Goal: Share content: Share content

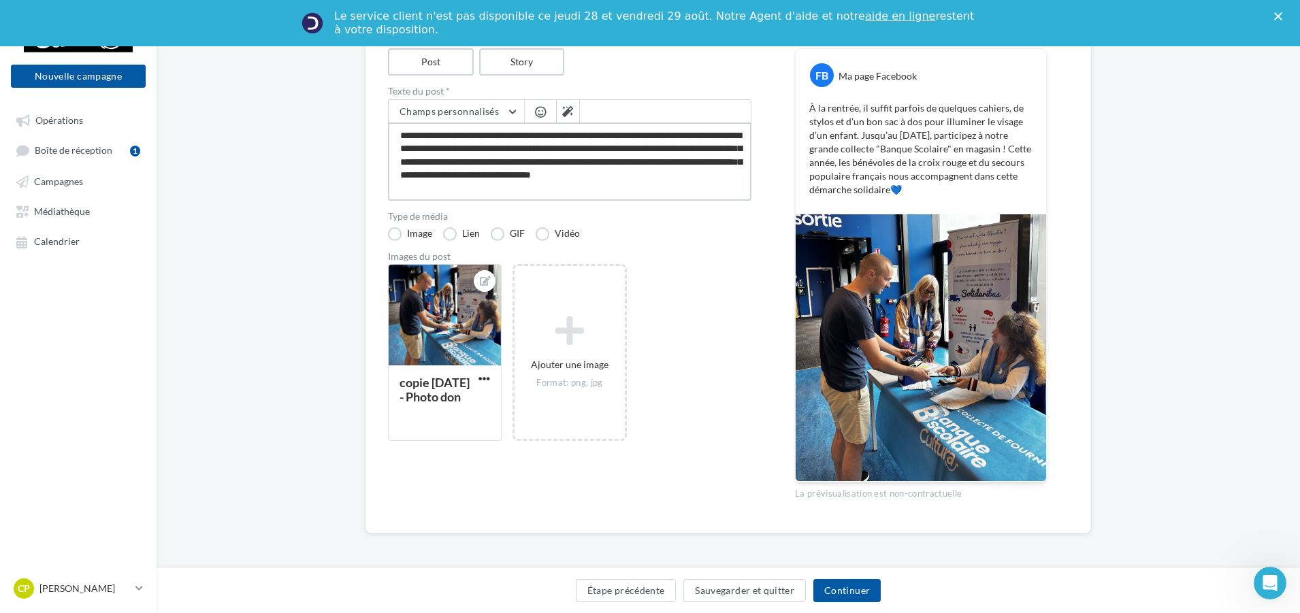
scroll to position [171, 0]
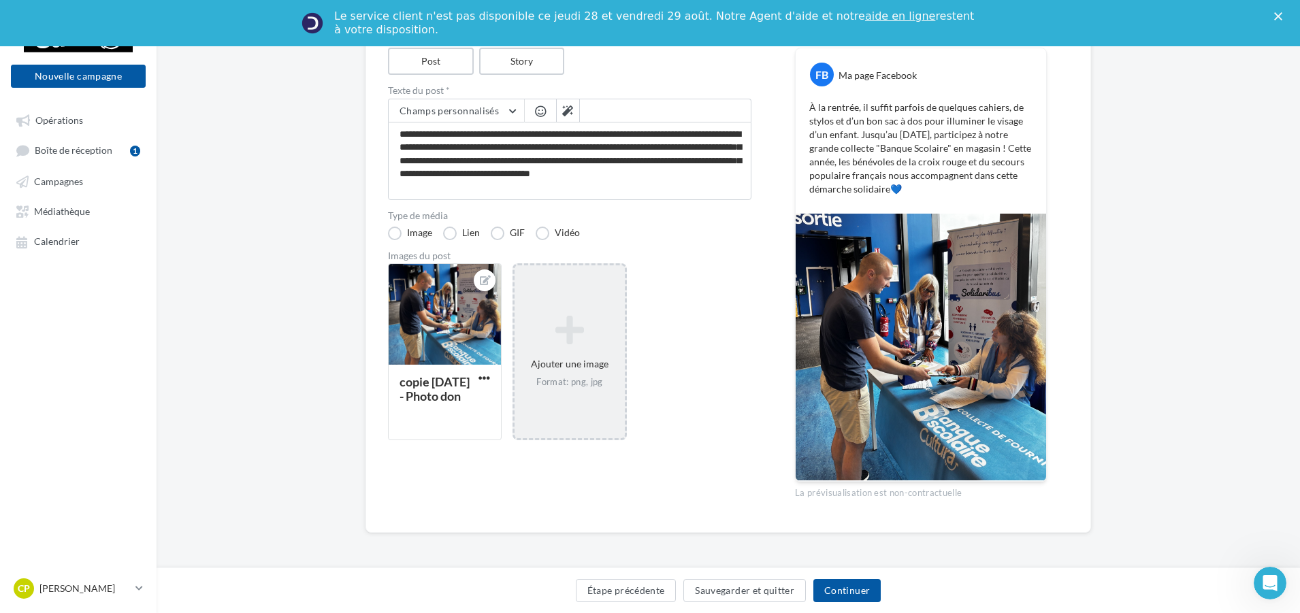
click at [573, 336] on icon at bounding box center [569, 330] width 99 height 33
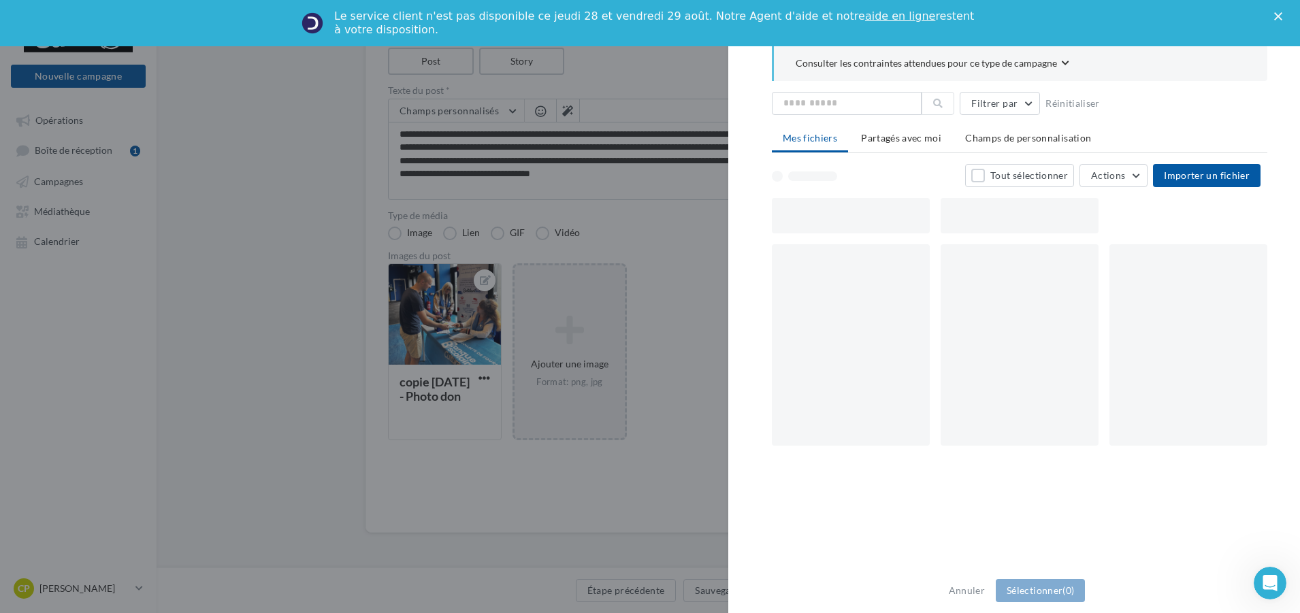
scroll to position [164, 0]
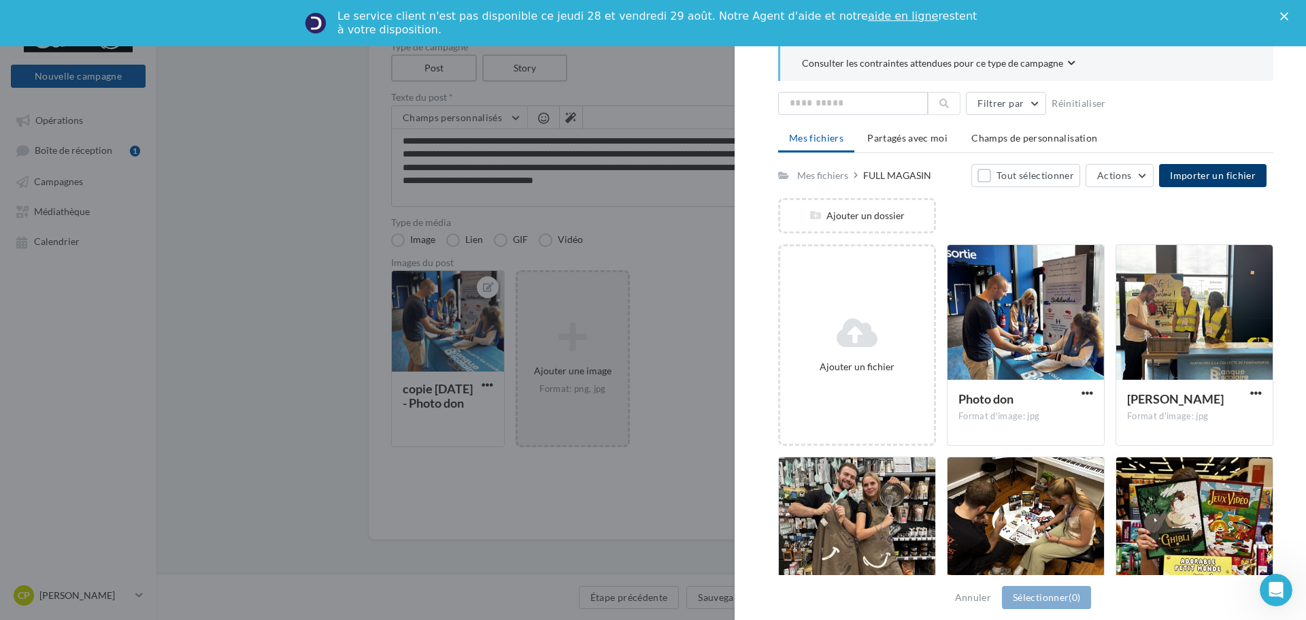
click at [1191, 175] on span "Importer un fichier" at bounding box center [1213, 175] width 86 height 12
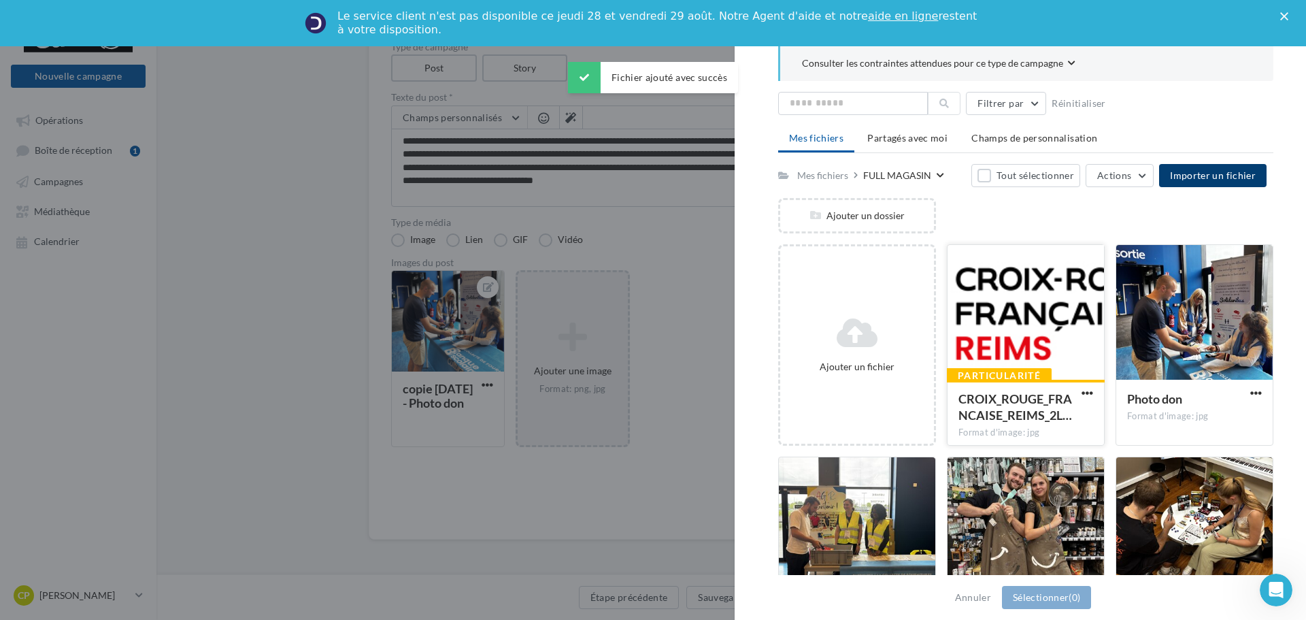
click at [1023, 311] on div at bounding box center [1026, 313] width 157 height 136
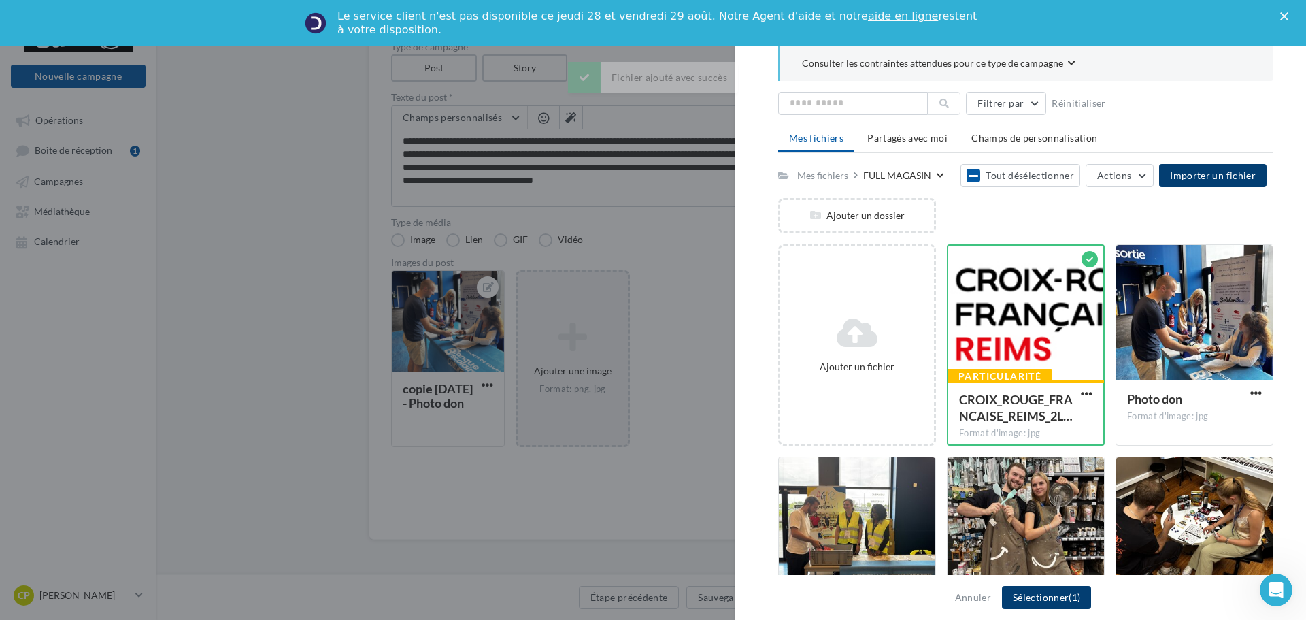
click at [1069, 593] on span "(1)" at bounding box center [1075, 597] width 12 height 12
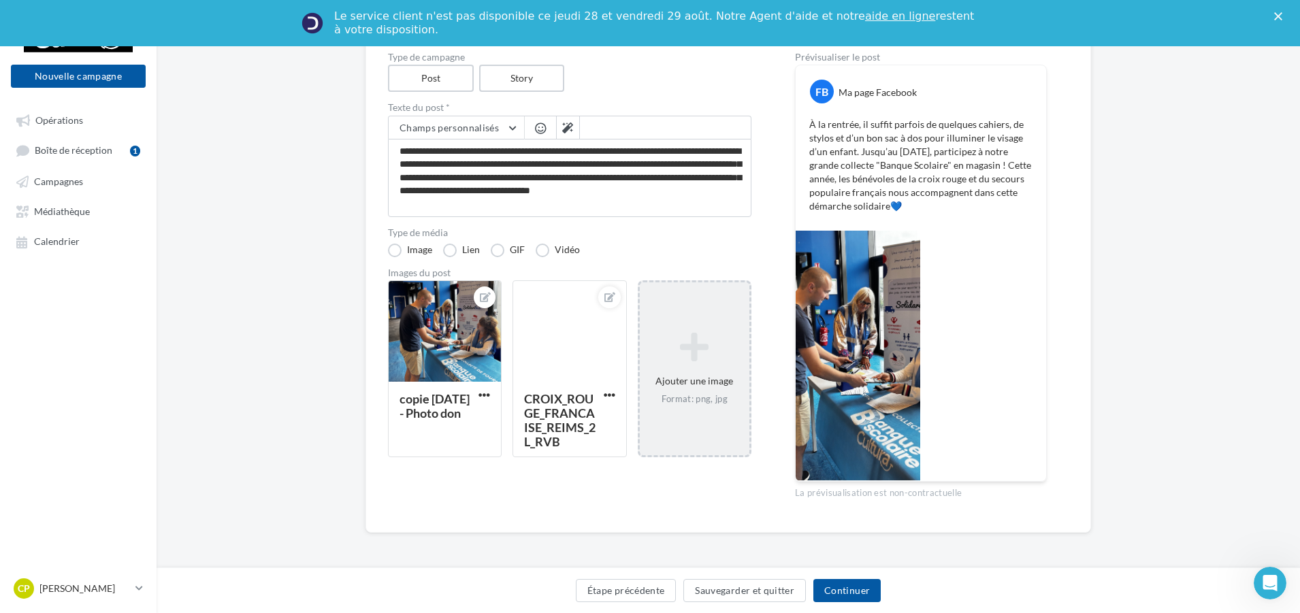
scroll to position [154, 0]
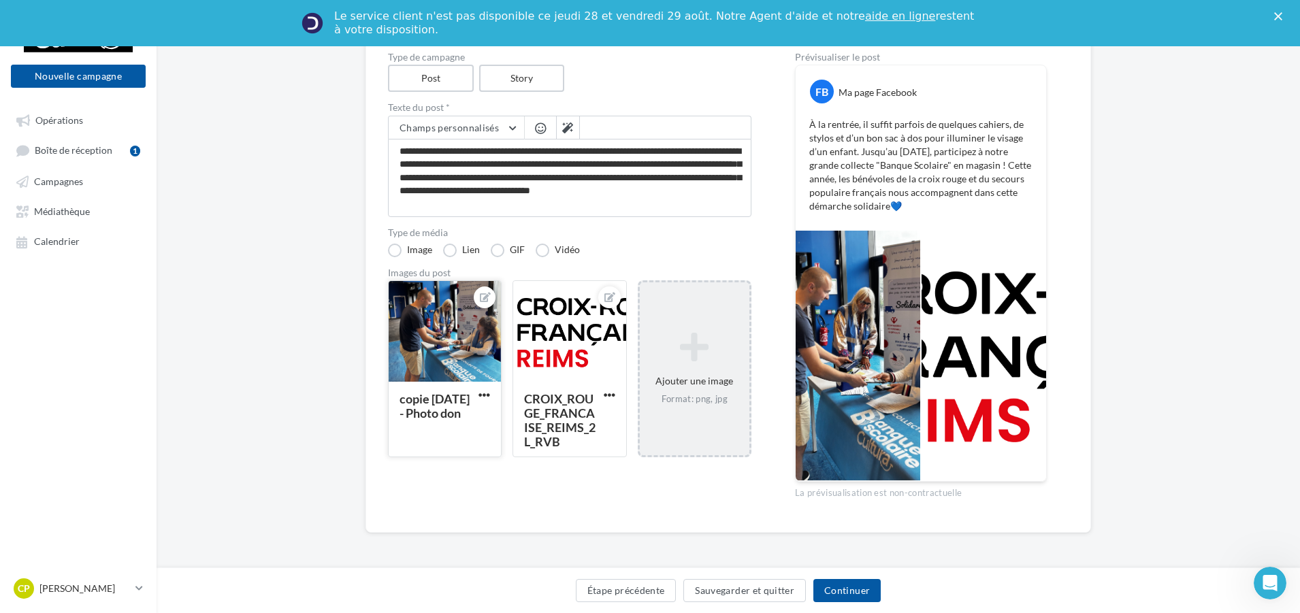
click at [456, 353] on div at bounding box center [445, 332] width 112 height 102
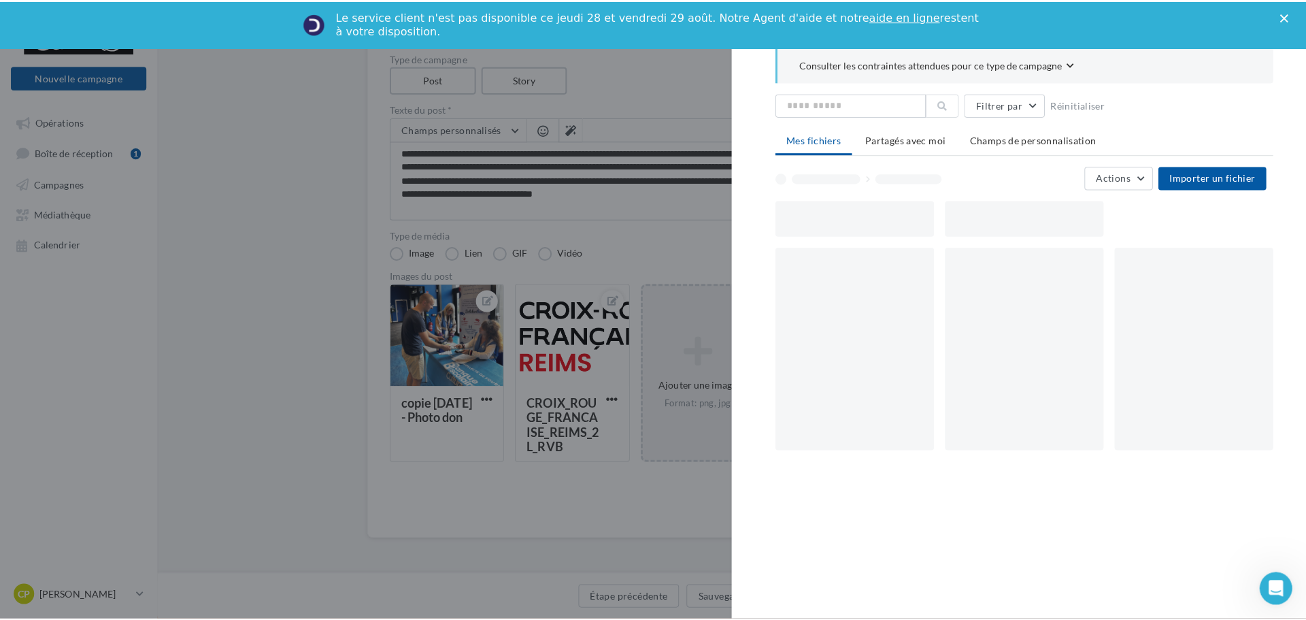
scroll to position [147, 0]
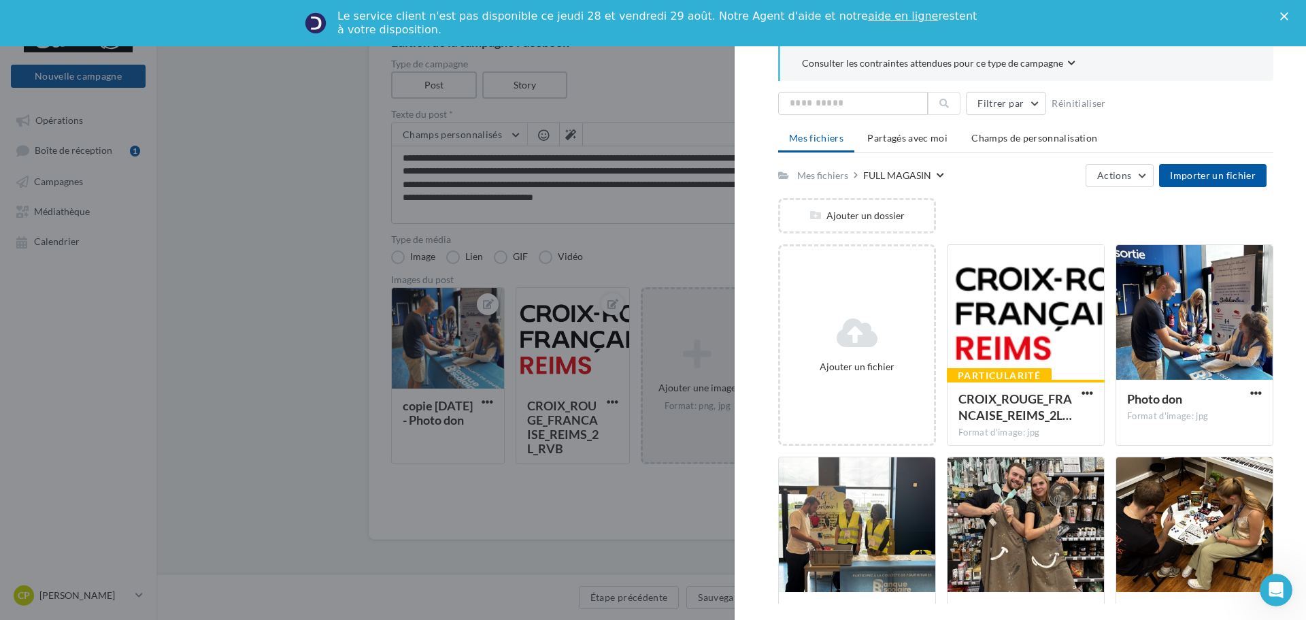
click at [651, 247] on div at bounding box center [653, 310] width 1306 height 620
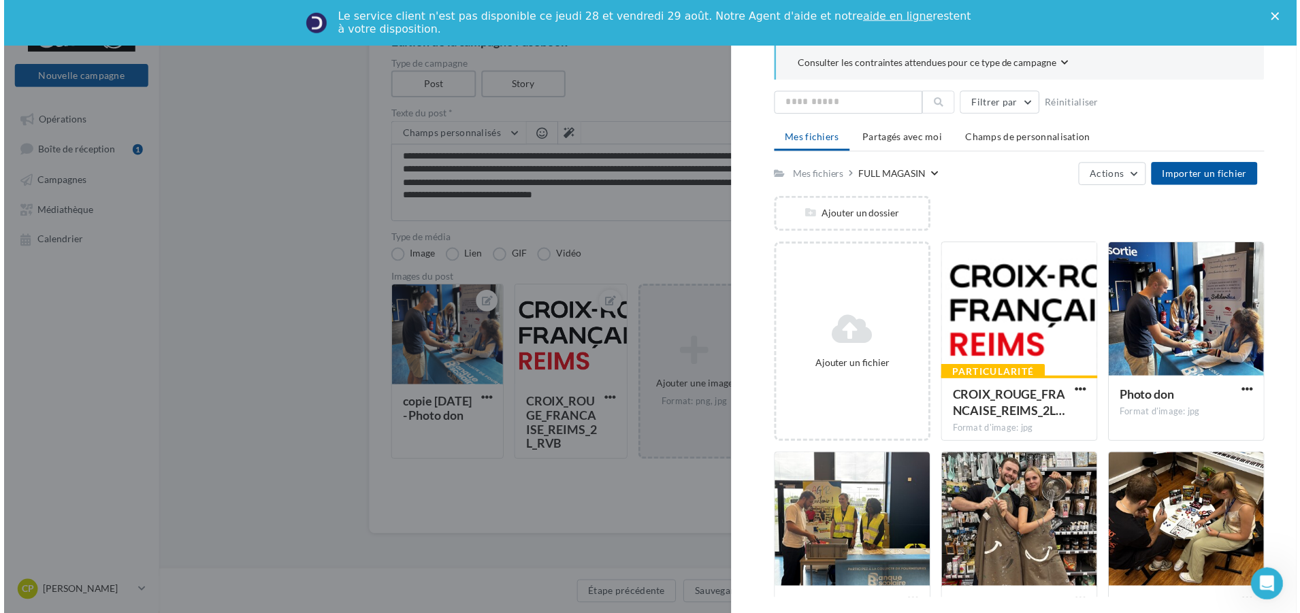
scroll to position [154, 0]
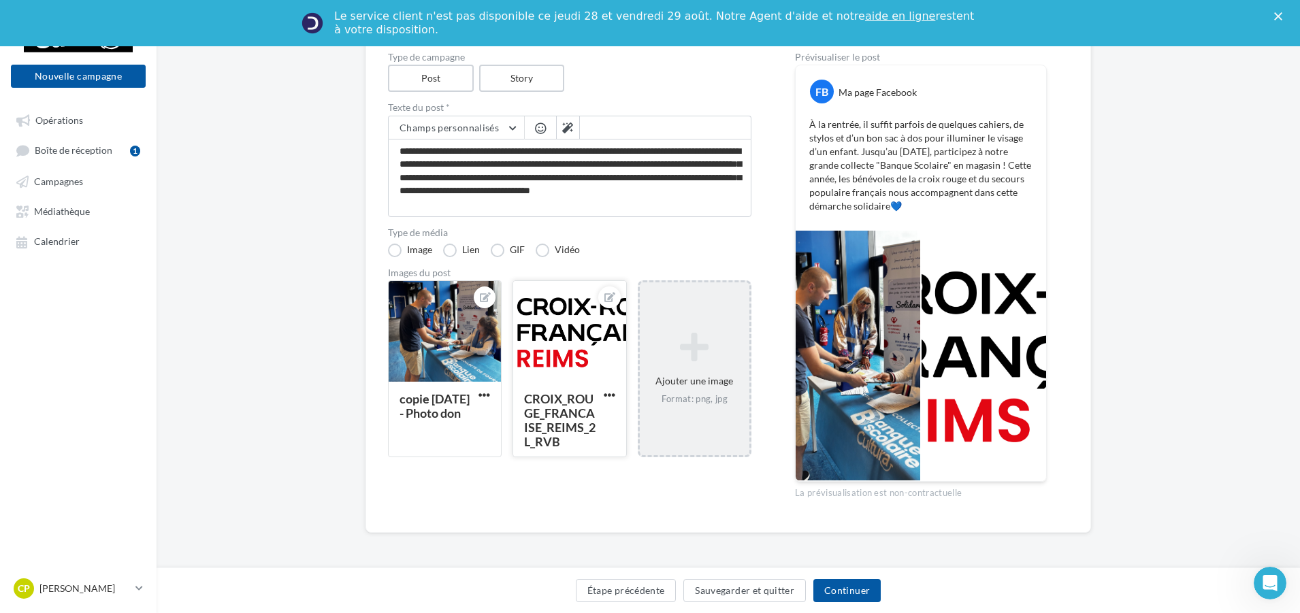
click at [576, 366] on div at bounding box center [569, 332] width 112 height 102
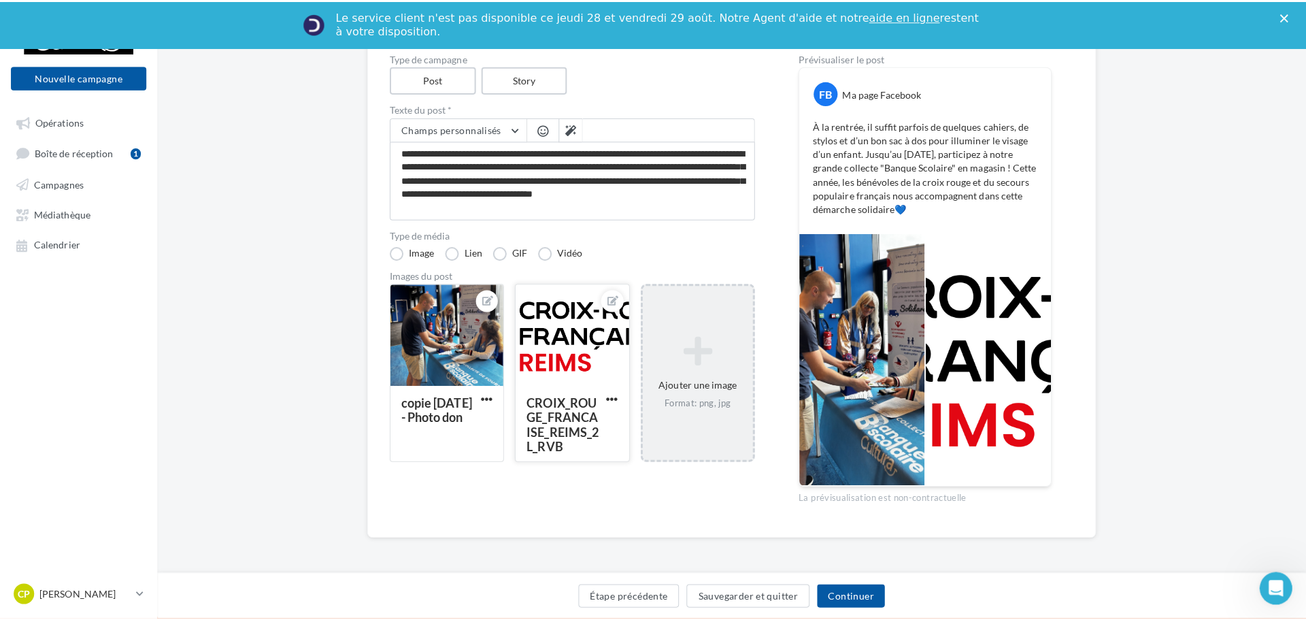
scroll to position [147, 0]
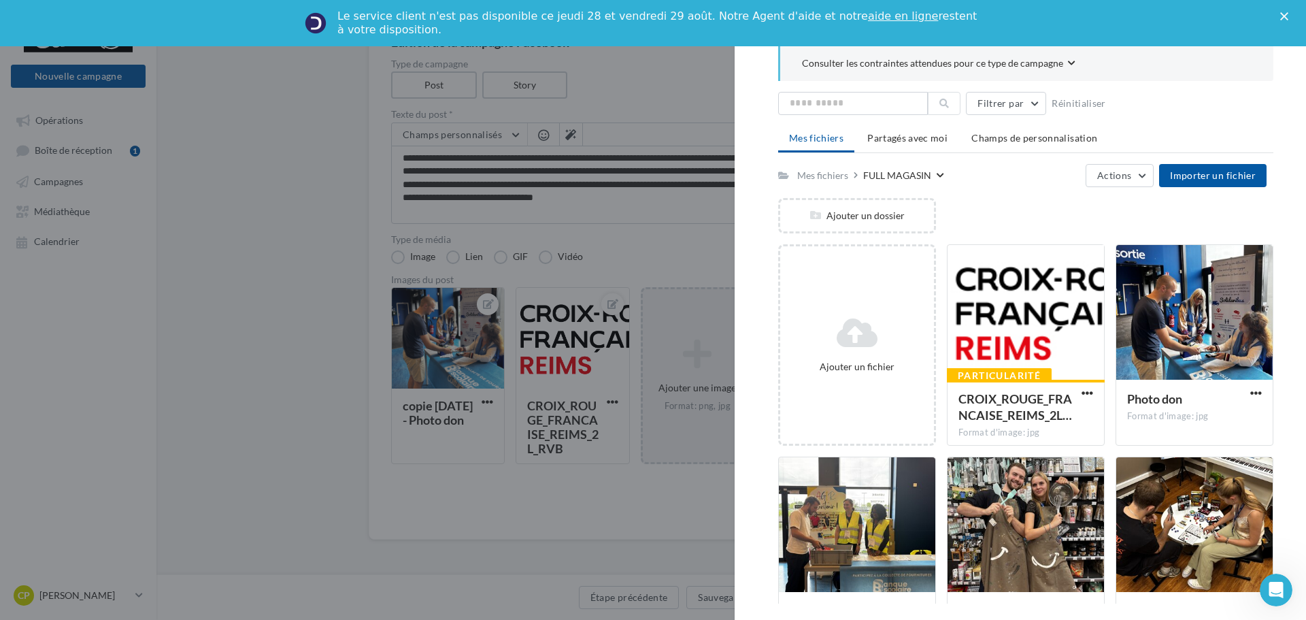
click at [398, 323] on div at bounding box center [653, 310] width 1306 height 620
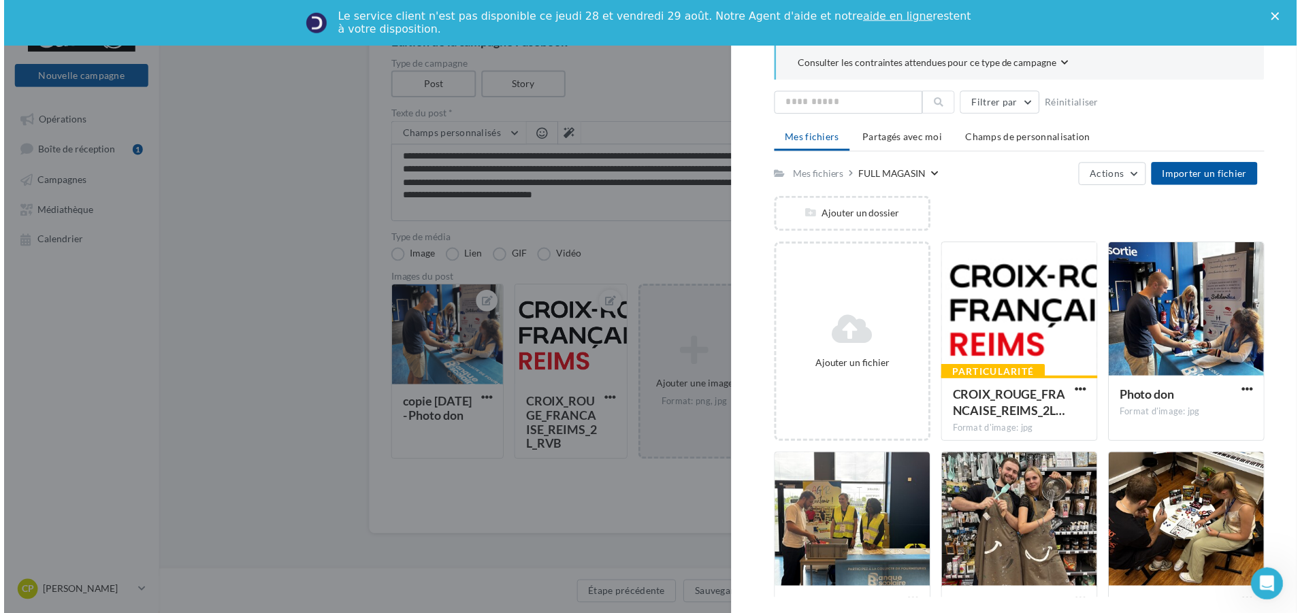
scroll to position [154, 0]
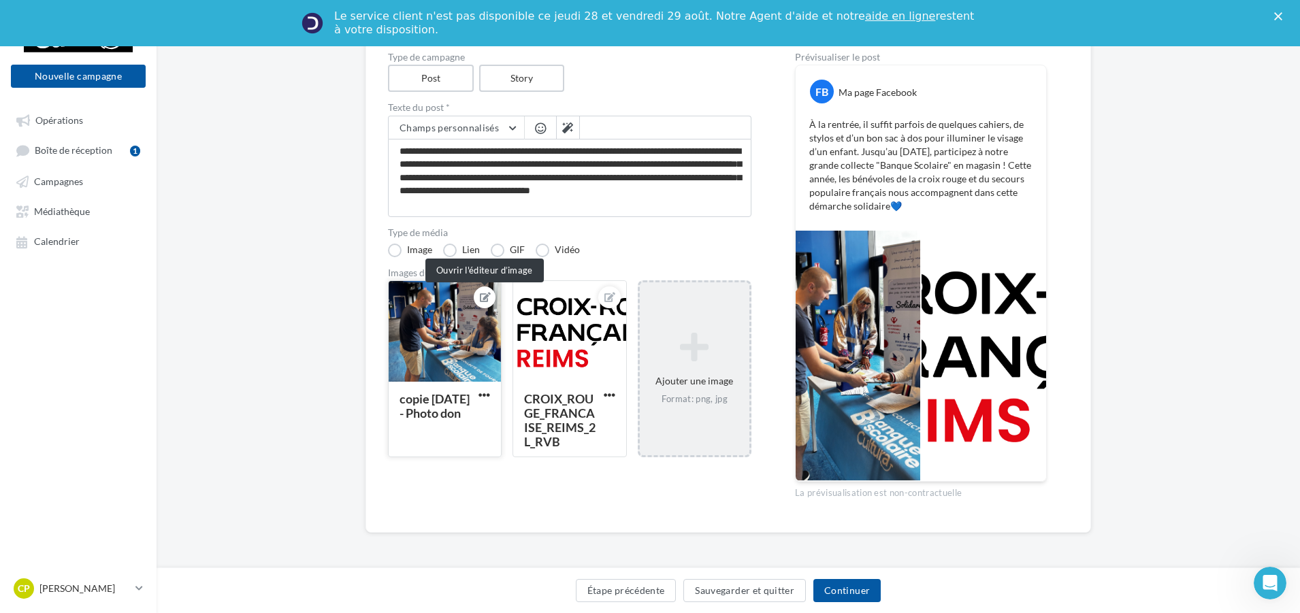
click at [489, 294] on icon at bounding box center [485, 298] width 11 height 10
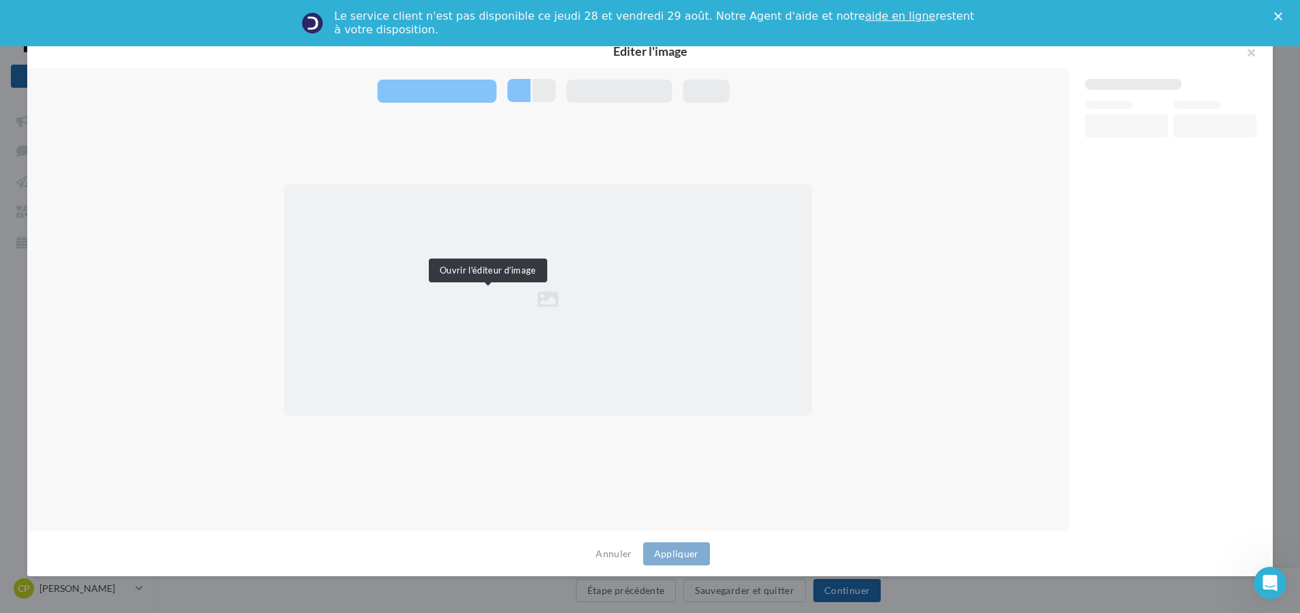
scroll to position [147, 0]
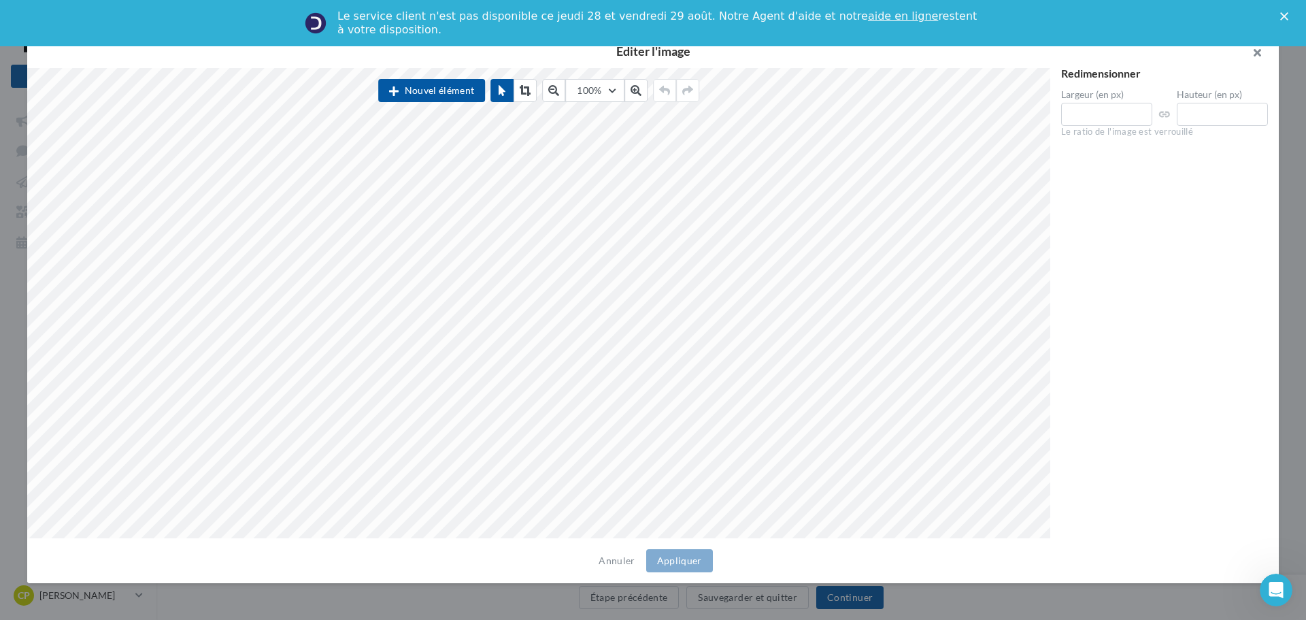
click at [1258, 56] on button "button" at bounding box center [1252, 54] width 54 height 41
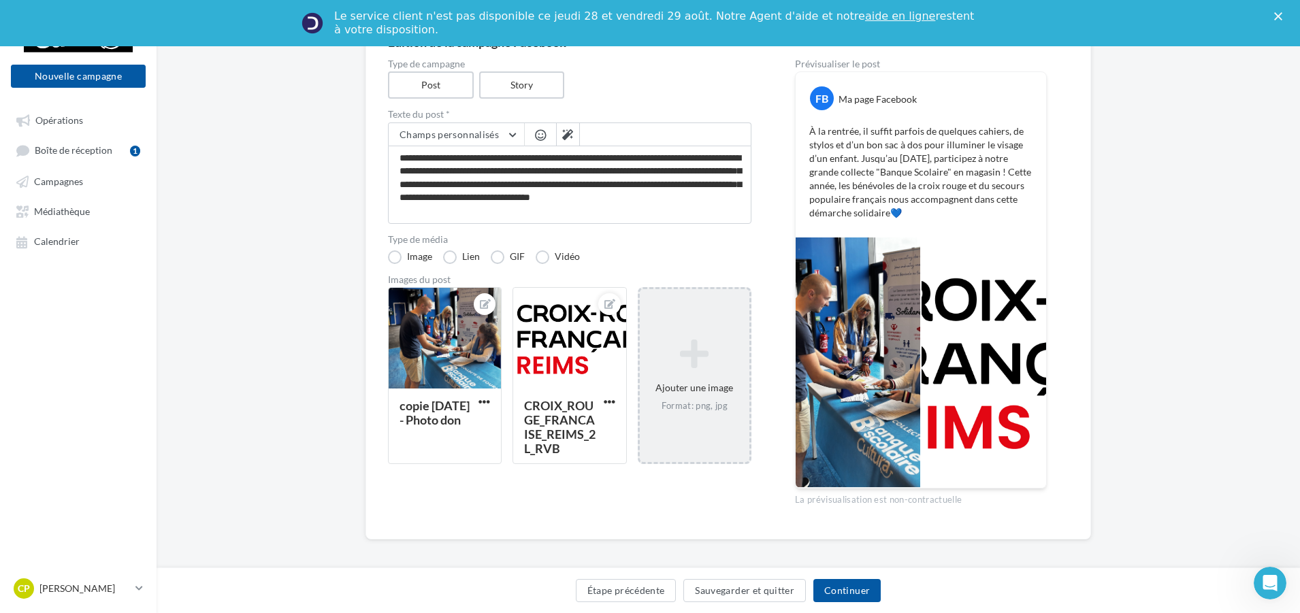
click at [976, 350] on div at bounding box center [983, 362] width 125 height 250
click at [977, 350] on div at bounding box center [983, 362] width 125 height 250
click at [591, 323] on div at bounding box center [569, 339] width 112 height 102
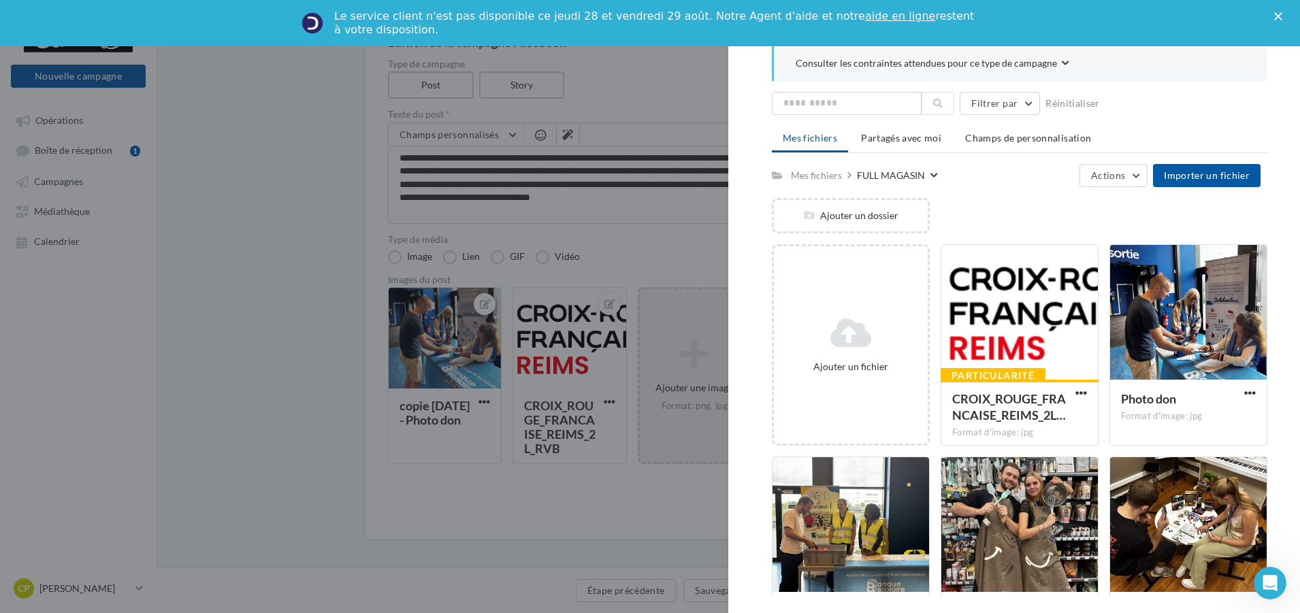
click at [665, 325] on div at bounding box center [650, 306] width 1300 height 613
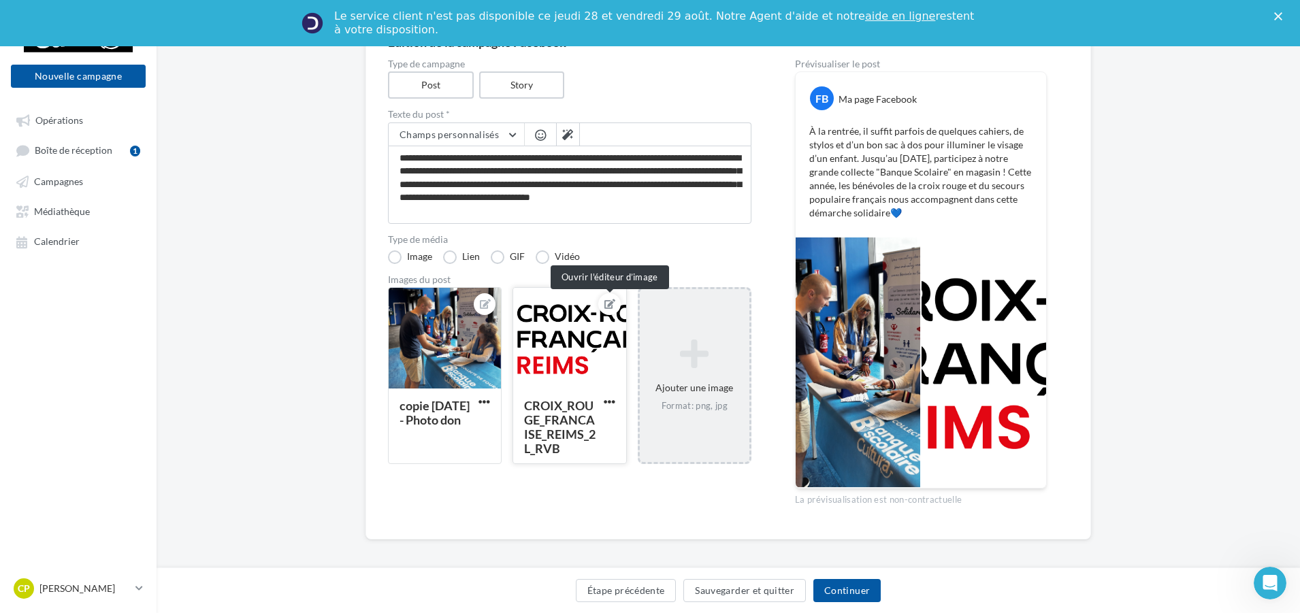
click at [606, 306] on icon at bounding box center [609, 304] width 11 height 10
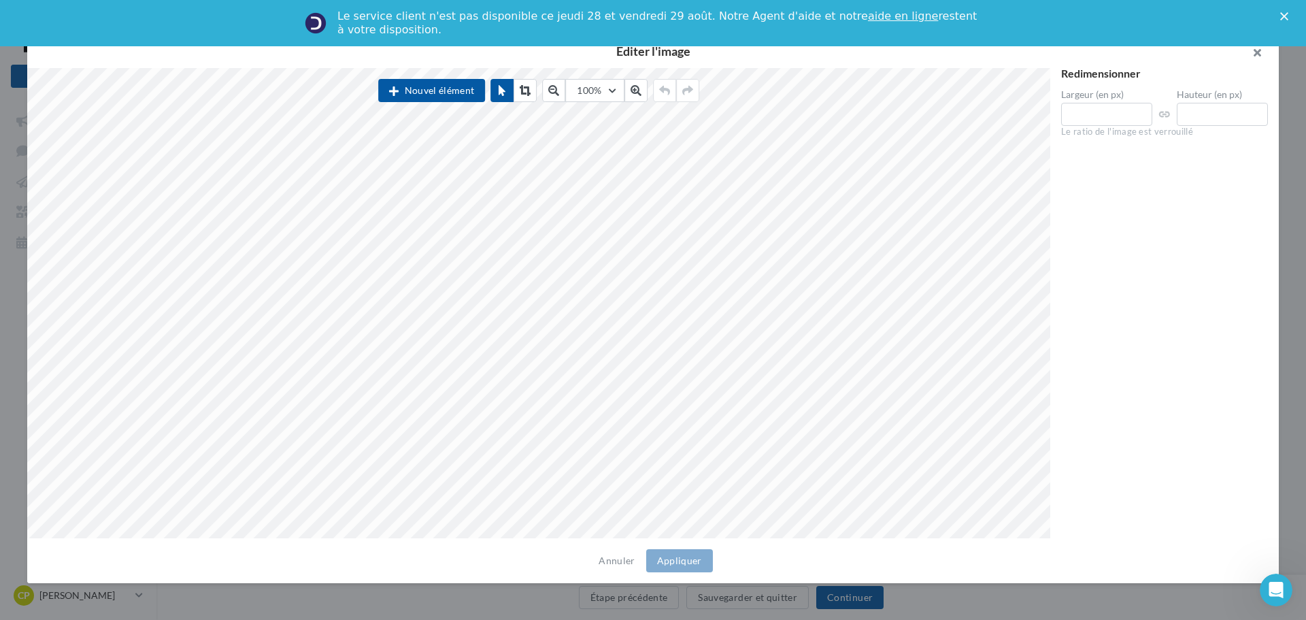
click at [1253, 56] on button "button" at bounding box center [1252, 54] width 54 height 41
